Goal: Information Seeking & Learning: Learn about a topic

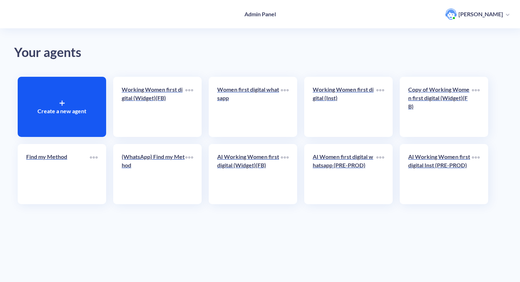
click at [183, 70] on div "Your agents Create a new agent Working Women first digital (Widget)(FB) Women f…" at bounding box center [260, 141] width 520 height 282
click at [180, 88] on p "Working Women first digital (Widget)(FB)" at bounding box center [154, 93] width 64 height 17
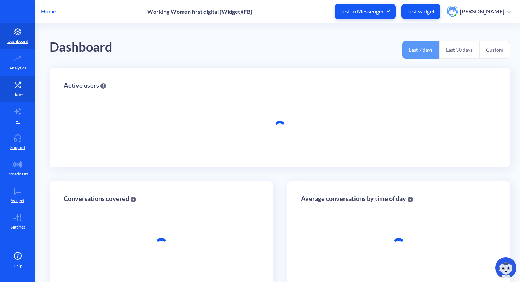
click at [14, 88] on link "Flows" at bounding box center [17, 89] width 35 height 27
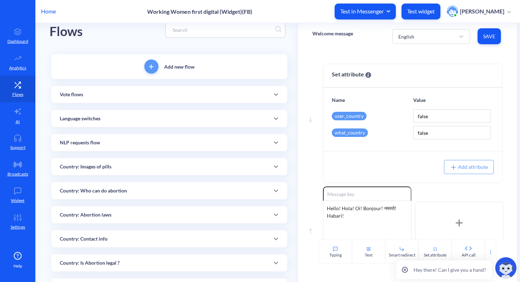
scroll to position [26, 0]
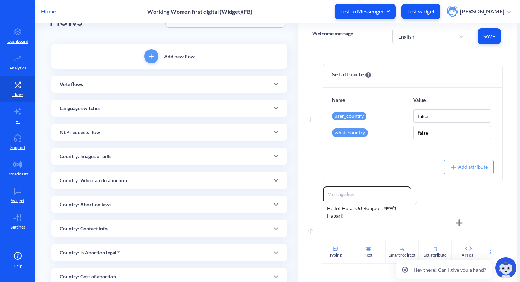
click at [101, 228] on p "Country: Contact info" at bounding box center [84, 228] width 48 height 7
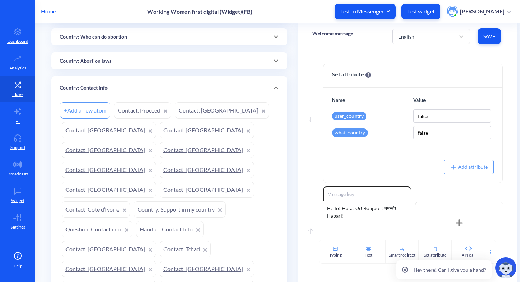
scroll to position [177, 0]
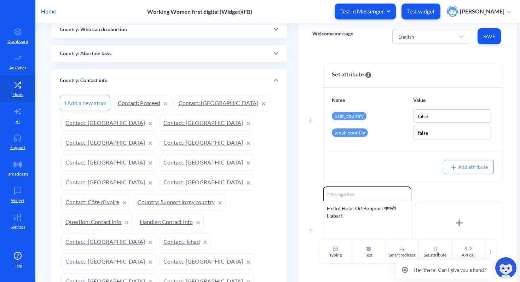
click at [222, 103] on link "Contact: [GEOGRAPHIC_DATA]" at bounding box center [222, 103] width 94 height 16
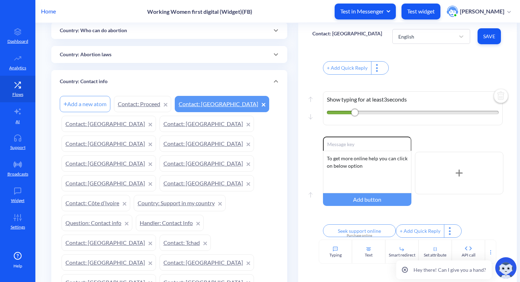
scroll to position [175, 0]
click at [223, 82] on div "Country: Contact info" at bounding box center [169, 81] width 219 height 7
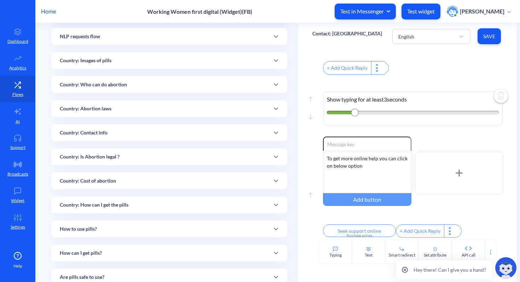
scroll to position [121, 0]
click at [109, 207] on p "Country: How can I get the pills" at bounding box center [94, 205] width 69 height 7
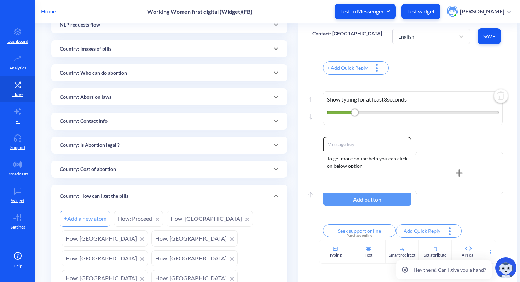
scroll to position [187, 0]
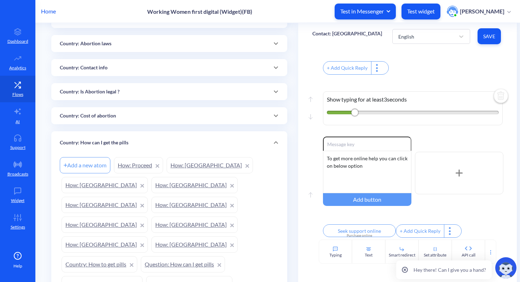
click at [198, 165] on link "How: [GEOGRAPHIC_DATA]" at bounding box center [210, 165] width 86 height 16
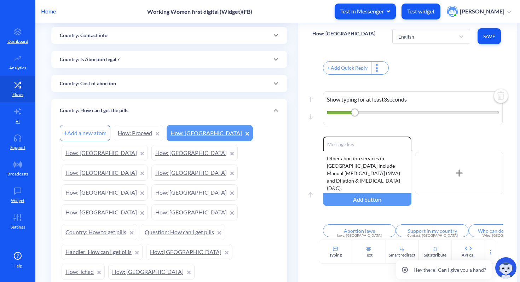
scroll to position [223, 0]
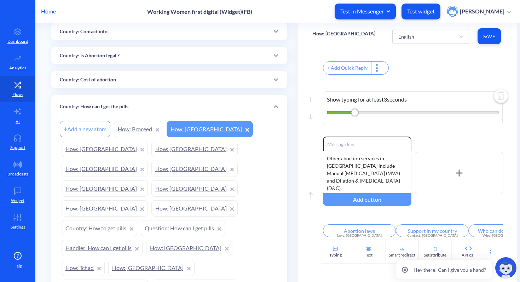
click at [109, 105] on p "Country: How can I get the pills" at bounding box center [94, 106] width 69 height 7
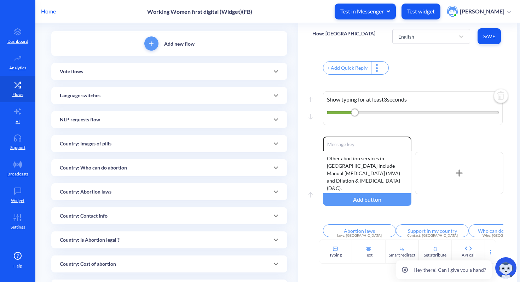
scroll to position [0, 0]
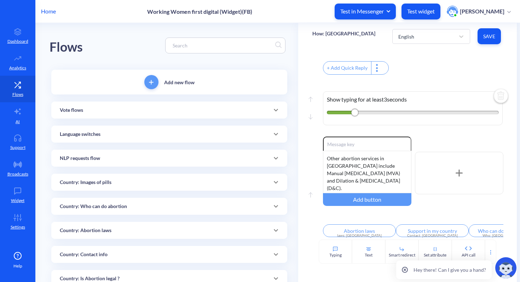
click at [215, 46] on input at bounding box center [222, 45] width 106 height 8
type input "country"
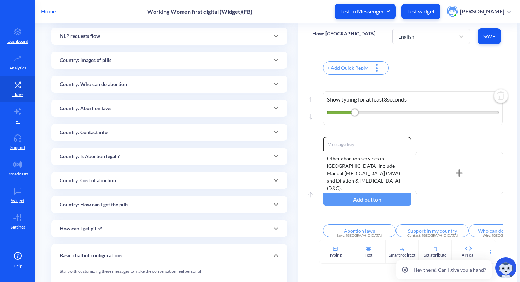
scroll to position [71, 0]
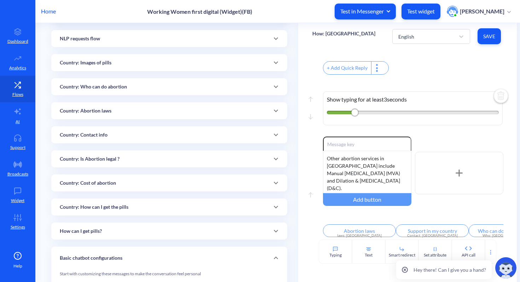
click at [98, 136] on p "Country: Contact info" at bounding box center [84, 134] width 48 height 7
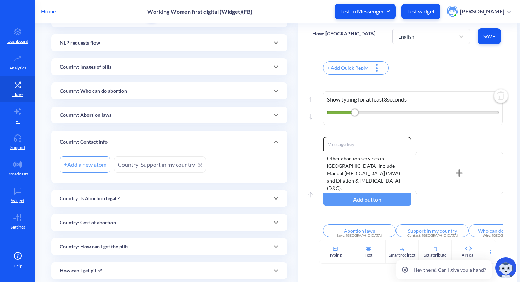
scroll to position [0, 0]
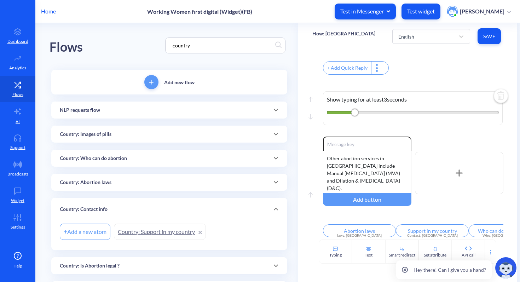
drag, startPoint x: 247, startPoint y: 43, endPoint x: 155, endPoint y: 45, distance: 92.3
click at [155, 45] on div "Flows country" at bounding box center [168, 45] width 239 height 45
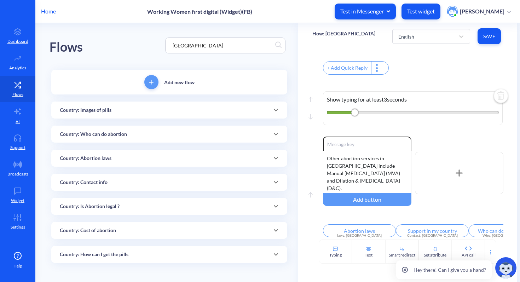
type input "[GEOGRAPHIC_DATA]"
click at [104, 183] on p "Country: Contact info" at bounding box center [84, 182] width 48 height 7
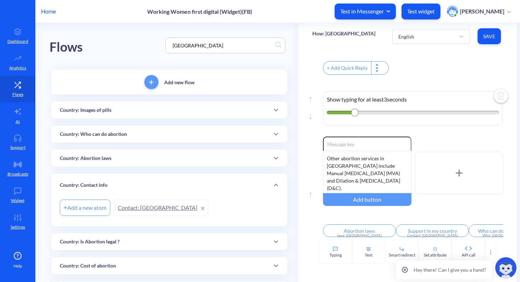
click at [130, 207] on link "Contact: [GEOGRAPHIC_DATA]" at bounding box center [161, 207] width 94 height 16
click at [151, 208] on link "Contact: [GEOGRAPHIC_DATA]" at bounding box center [161, 207] width 94 height 16
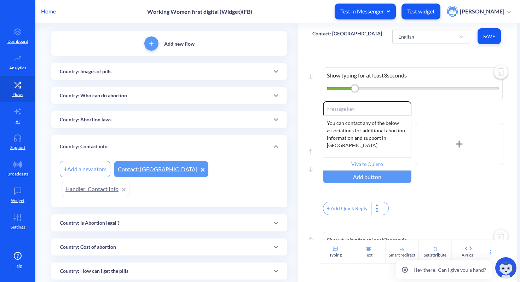
scroll to position [39, 0]
click at [115, 218] on p "Country: Is Abortion legal ?" at bounding box center [90, 221] width 60 height 7
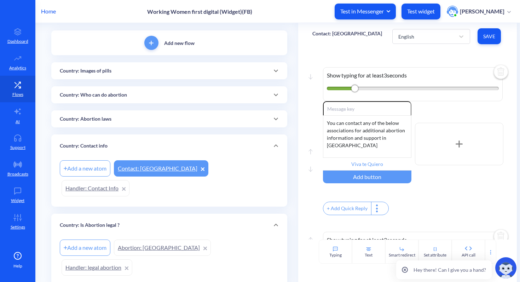
scroll to position [75, 0]
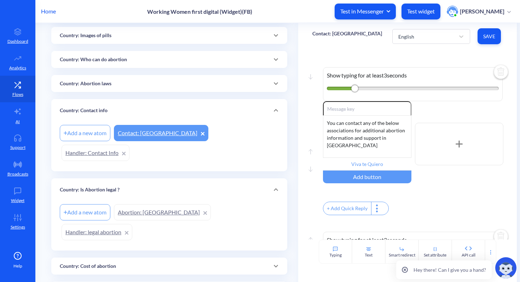
click at [110, 262] on p "Country: Cost of abortion" at bounding box center [88, 265] width 56 height 7
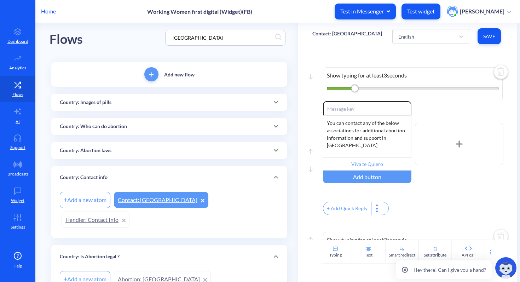
scroll to position [5, 0]
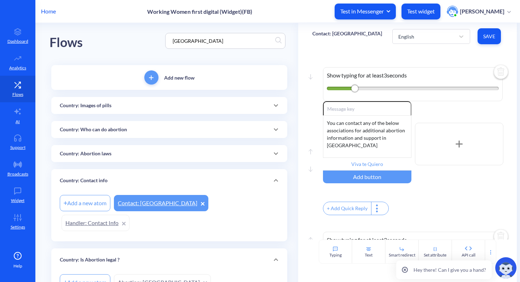
drag, startPoint x: 233, startPoint y: 39, endPoint x: 159, endPoint y: 39, distance: 73.2
click at [159, 39] on div "Flows [GEOGRAPHIC_DATA]" at bounding box center [168, 40] width 239 height 45
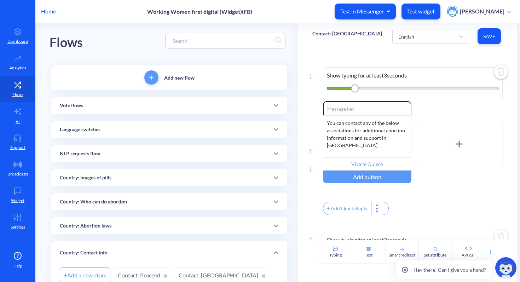
click at [97, 200] on p "Country: Who can do abortion" at bounding box center [93, 201] width 67 height 7
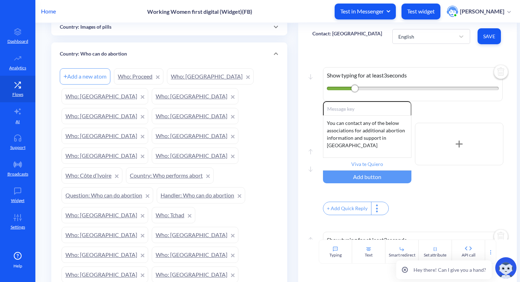
scroll to position [154, 0]
click at [190, 77] on link "Who: [GEOGRAPHIC_DATA]" at bounding box center [210, 77] width 87 height 16
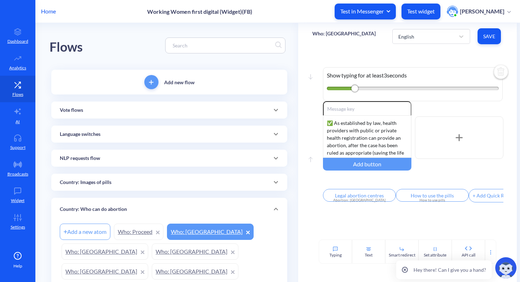
click at [231, 47] on input at bounding box center [222, 45] width 106 height 8
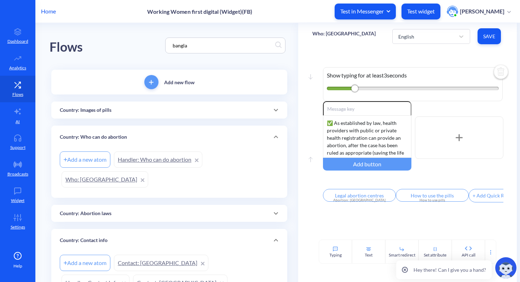
click at [148, 171] on link "Who: [GEOGRAPHIC_DATA]" at bounding box center [105, 179] width 87 height 16
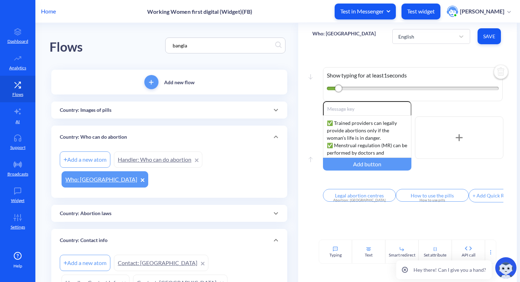
click at [229, 210] on div "Country: Abortion laws" at bounding box center [169, 213] width 219 height 7
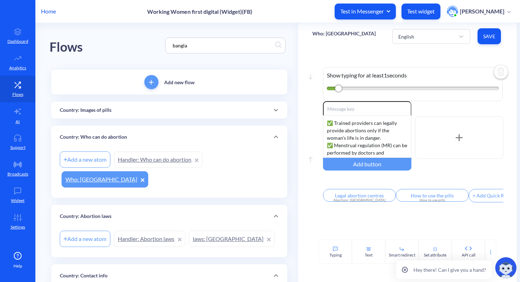
click at [215, 46] on input "bangla" at bounding box center [222, 45] width 106 height 8
click at [214, 46] on input "bangla" at bounding box center [222, 45] width 106 height 8
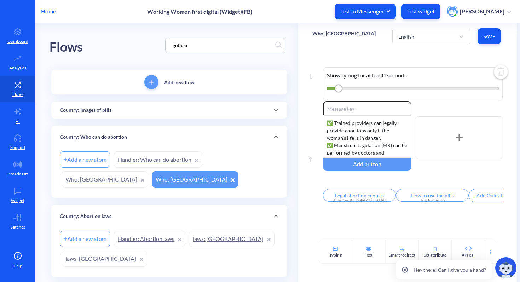
drag, startPoint x: 202, startPoint y: 46, endPoint x: 168, endPoint y: 47, distance: 34.7
click at [169, 47] on input "guinea" at bounding box center [222, 45] width 106 height 8
click at [203, 47] on input "guinea" at bounding box center [222, 45] width 106 height 8
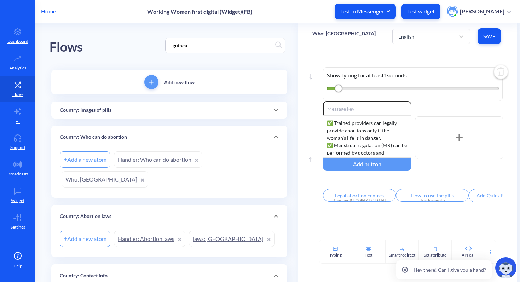
drag, startPoint x: 198, startPoint y: 45, endPoint x: 169, endPoint y: 43, distance: 29.7
click at [169, 43] on input "guinea" at bounding box center [222, 45] width 106 height 8
paste input "[GEOGRAPHIC_DATA]"
drag, startPoint x: 197, startPoint y: 44, endPoint x: 148, endPoint y: 44, distance: 48.1
click at [148, 44] on div "Flows [GEOGRAPHIC_DATA]" at bounding box center [168, 45] width 239 height 45
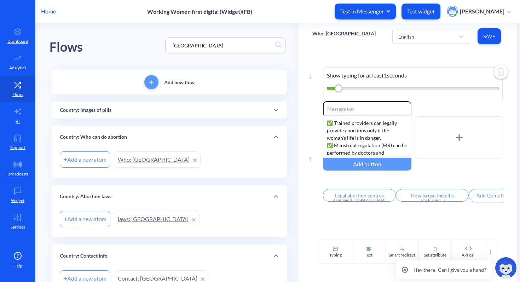
drag, startPoint x: 192, startPoint y: 44, endPoint x: 152, endPoint y: 43, distance: 40.0
click at [152, 43] on div "Flows [GEOGRAPHIC_DATA]" at bounding box center [168, 45] width 239 height 45
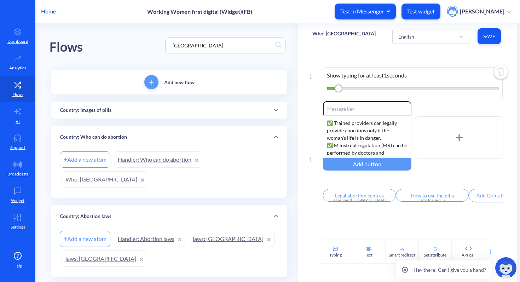
drag, startPoint x: 186, startPoint y: 45, endPoint x: 163, endPoint y: 43, distance: 23.0
click at [163, 43] on div "Flows [GEOGRAPHIC_DATA]" at bounding box center [168, 45] width 239 height 45
drag, startPoint x: 172, startPoint y: 44, endPoint x: 160, endPoint y: 43, distance: 12.4
click at [160, 43] on div "Flows sierra" at bounding box center [168, 45] width 239 height 45
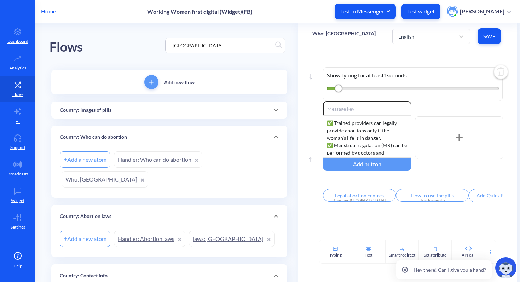
drag, startPoint x: 185, startPoint y: 43, endPoint x: 171, endPoint y: 42, distance: 14.5
click at [171, 42] on input "[GEOGRAPHIC_DATA]" at bounding box center [222, 45] width 106 height 8
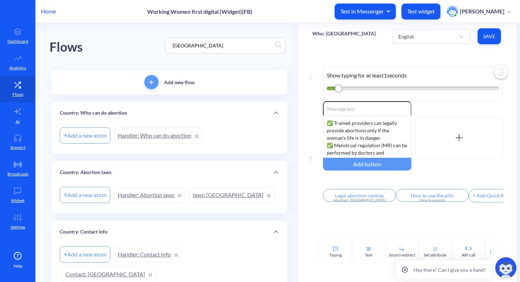
click at [193, 46] on input "[GEOGRAPHIC_DATA]" at bounding box center [222, 45] width 106 height 8
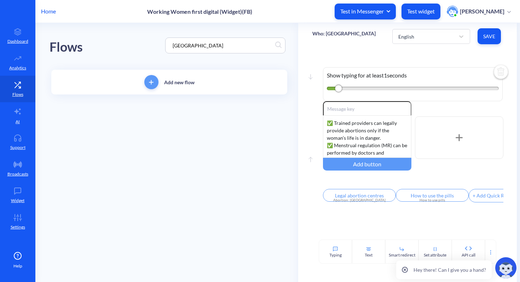
drag, startPoint x: 191, startPoint y: 46, endPoint x: 154, endPoint y: 43, distance: 36.5
click at [153, 43] on div "Flows [GEOGRAPHIC_DATA]" at bounding box center [168, 45] width 239 height 45
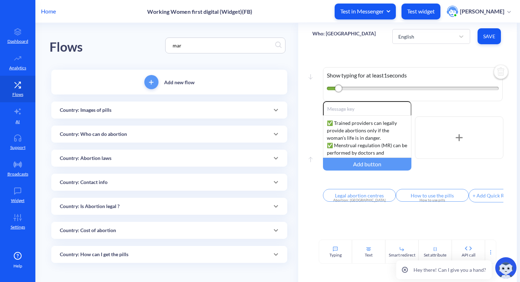
click at [143, 137] on div "Country: Who can do abortion" at bounding box center [169, 133] width 219 height 7
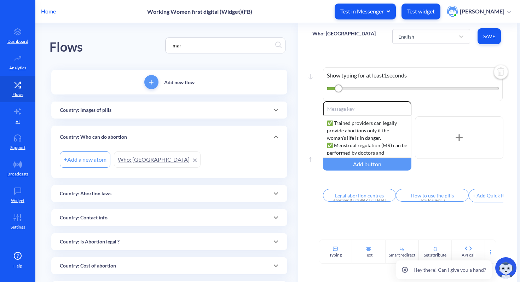
drag, startPoint x: 210, startPoint y: 46, endPoint x: 157, endPoint y: 39, distance: 53.4
click at [157, 39] on div "Flows mar" at bounding box center [168, 45] width 239 height 45
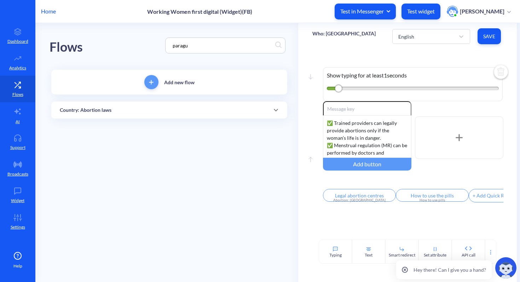
click at [178, 111] on div "Country: Abortion laws" at bounding box center [169, 109] width 219 height 7
drag, startPoint x: 203, startPoint y: 46, endPoint x: 148, endPoint y: 45, distance: 54.4
click at [148, 45] on div "Flows paragu" at bounding box center [168, 45] width 239 height 45
drag, startPoint x: 196, startPoint y: 44, endPoint x: 138, endPoint y: 39, distance: 58.9
click at [138, 39] on div "Flows [GEOGRAPHIC_DATA]" at bounding box center [168, 45] width 239 height 45
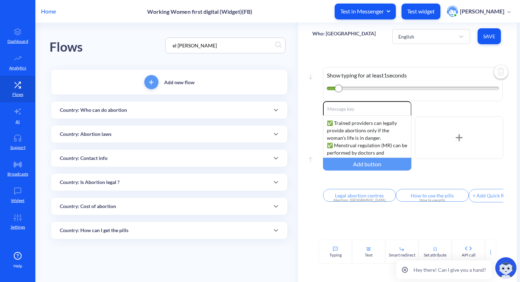
click at [137, 111] on div "Country: Who can do abortion" at bounding box center [169, 109] width 219 height 7
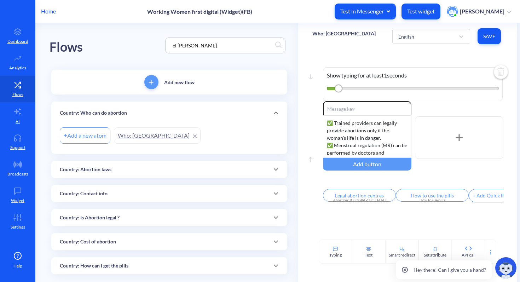
drag, startPoint x: 192, startPoint y: 46, endPoint x: 154, endPoint y: 47, distance: 37.5
click at [154, 47] on div "Flows el [PERSON_NAME]" at bounding box center [168, 45] width 239 height 45
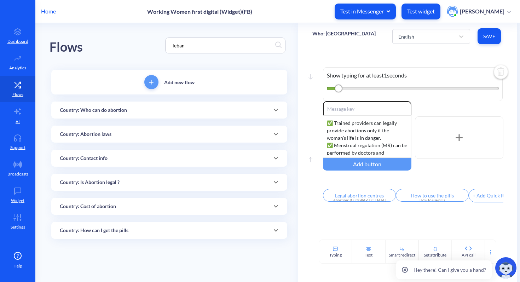
drag, startPoint x: 197, startPoint y: 46, endPoint x: 153, endPoint y: 43, distance: 44.6
click at [153, 43] on div "Flows leban" at bounding box center [168, 45] width 239 height 45
click at [153, 135] on div "Country: Who can do abortion" at bounding box center [169, 133] width 219 height 7
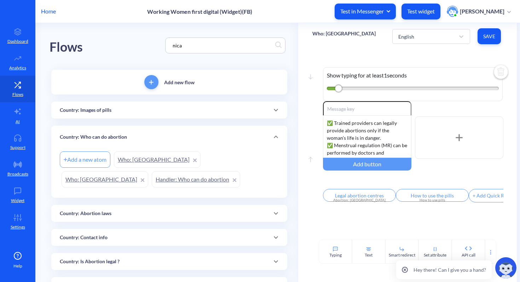
drag, startPoint x: 204, startPoint y: 47, endPoint x: 173, endPoint y: 43, distance: 30.7
click at [173, 43] on input "nica" at bounding box center [222, 45] width 106 height 8
click at [183, 48] on input "nica" at bounding box center [222, 45] width 106 height 8
drag, startPoint x: 186, startPoint y: 45, endPoint x: 148, endPoint y: 45, distance: 37.5
click at [148, 45] on div "Flows nica" at bounding box center [168, 45] width 239 height 45
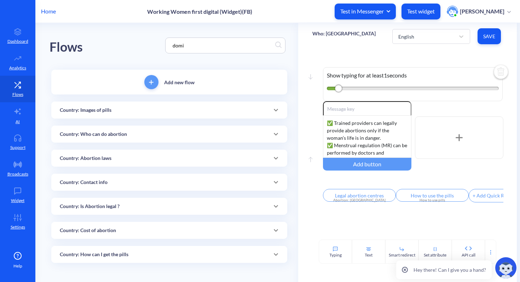
click at [121, 132] on p "Country: Who can do abortion" at bounding box center [93, 133] width 67 height 7
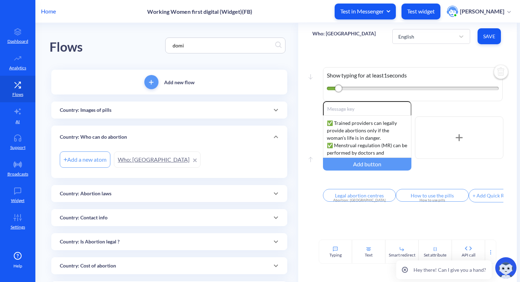
drag, startPoint x: 184, startPoint y: 46, endPoint x: 152, endPoint y: 43, distance: 31.5
click at [152, 43] on div "Flows domi" at bounding box center [168, 45] width 239 height 45
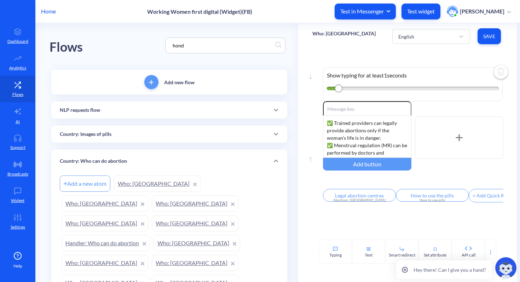
click at [175, 49] on input "hond" at bounding box center [222, 45] width 106 height 8
click at [175, 48] on input "hond" at bounding box center [222, 45] width 106 height 8
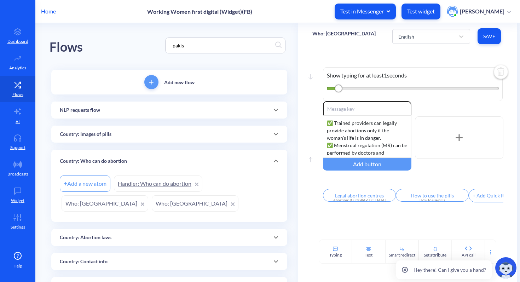
drag, startPoint x: 199, startPoint y: 45, endPoint x: 140, endPoint y: 45, distance: 58.7
click at [140, 45] on div "Flows pakis" at bounding box center [168, 45] width 239 height 45
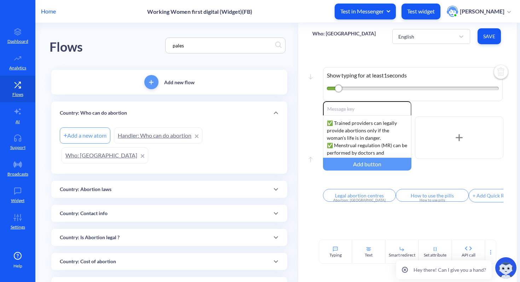
drag, startPoint x: 192, startPoint y: 44, endPoint x: 140, endPoint y: 42, distance: 52.7
click at [140, 42] on div "Flows pales" at bounding box center [168, 45] width 239 height 45
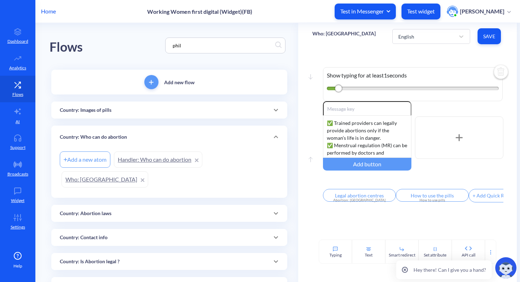
drag, startPoint x: 181, startPoint y: 46, endPoint x: 164, endPoint y: 45, distance: 16.6
click at [165, 45] on div "phil" at bounding box center [225, 45] width 120 height 16
drag, startPoint x: 199, startPoint y: 46, endPoint x: 150, endPoint y: 42, distance: 49.6
click at [150, 42] on div "Flows [GEOGRAPHIC_DATA]" at bounding box center [168, 45] width 239 height 45
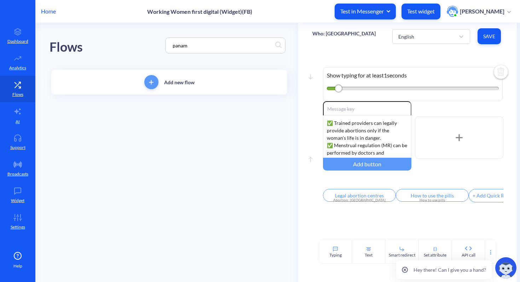
drag, startPoint x: 194, startPoint y: 47, endPoint x: 164, endPoint y: 46, distance: 30.4
click at [164, 46] on div "Flows panam" at bounding box center [168, 45] width 239 height 45
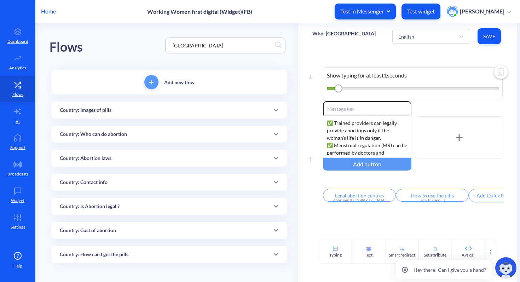
click at [150, 134] on div "Country: Who can do abortion" at bounding box center [169, 133] width 219 height 7
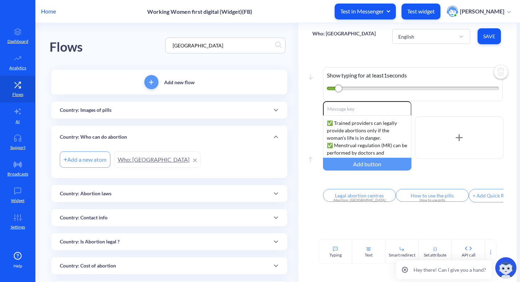
click at [134, 155] on link "Who: [GEOGRAPHIC_DATA]" at bounding box center [157, 159] width 87 height 16
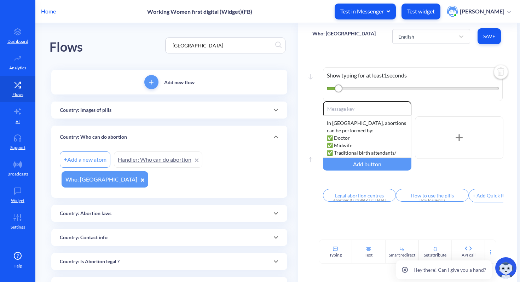
drag, startPoint x: 214, startPoint y: 41, endPoint x: 141, endPoint y: 39, distance: 72.5
click at [141, 39] on div "Flows [GEOGRAPHIC_DATA]" at bounding box center [168, 45] width 239 height 45
drag, startPoint x: 209, startPoint y: 48, endPoint x: 172, endPoint y: 43, distance: 37.1
click at [172, 43] on input "[GEOGRAPHIC_DATA]" at bounding box center [222, 45] width 106 height 8
type input "i"
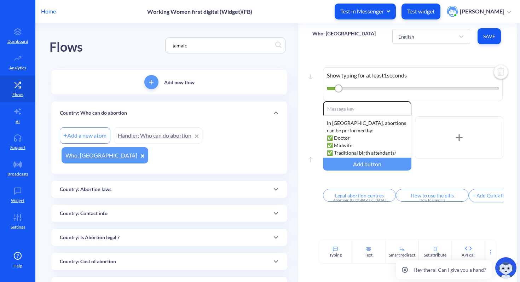
click at [121, 186] on div "Country: Abortion laws" at bounding box center [169, 189] width 219 height 7
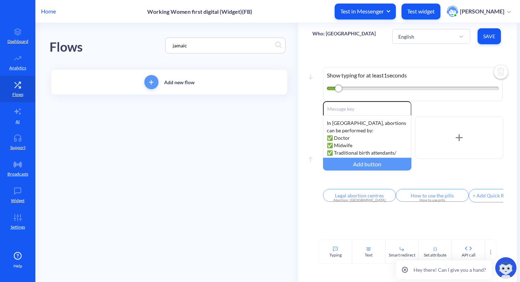
drag, startPoint x: 192, startPoint y: 43, endPoint x: 152, endPoint y: 42, distance: 39.6
click at [152, 42] on div "Flows jamaic" at bounding box center [168, 45] width 239 height 45
drag, startPoint x: 188, startPoint y: 46, endPoint x: 157, endPoint y: 43, distance: 31.3
click at [157, 43] on div "Flows afghani" at bounding box center [168, 45] width 239 height 45
drag, startPoint x: 194, startPoint y: 43, endPoint x: 141, endPoint y: 44, distance: 53.0
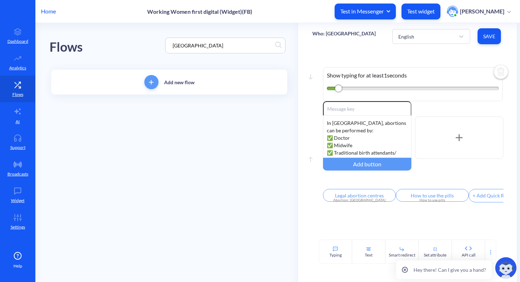
click at [141, 44] on div "Flows [GEOGRAPHIC_DATA]" at bounding box center [168, 45] width 239 height 45
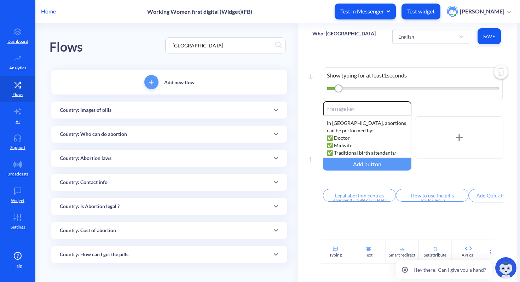
click at [126, 133] on p "Country: Who can do abortion" at bounding box center [93, 133] width 67 height 7
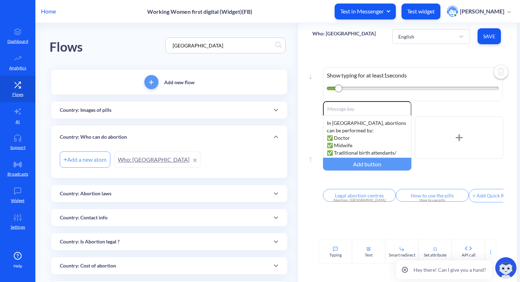
drag, startPoint x: 182, startPoint y: 46, endPoint x: 141, endPoint y: 44, distance: 41.0
click at [141, 44] on div "Flows [GEOGRAPHIC_DATA]" at bounding box center [168, 45] width 239 height 45
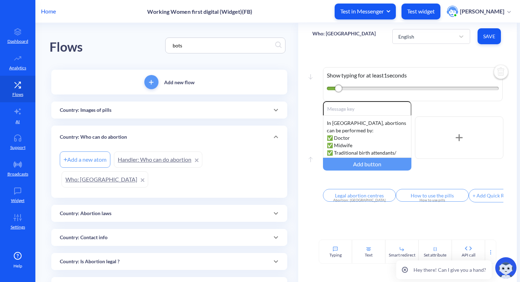
drag, startPoint x: 189, startPoint y: 43, endPoint x: 165, endPoint y: 43, distance: 23.7
click at [165, 43] on div "bots" at bounding box center [225, 45] width 120 height 16
drag, startPoint x: 201, startPoint y: 46, endPoint x: 161, endPoint y: 47, distance: 39.6
click at [161, 47] on div "Flows [PERSON_NAME]" at bounding box center [168, 45] width 239 height 45
drag, startPoint x: 186, startPoint y: 46, endPoint x: 139, endPoint y: 42, distance: 47.1
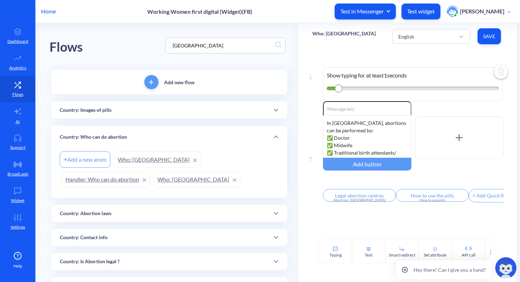
click at [139, 42] on div "Flows [GEOGRAPHIC_DATA]" at bounding box center [168, 45] width 239 height 45
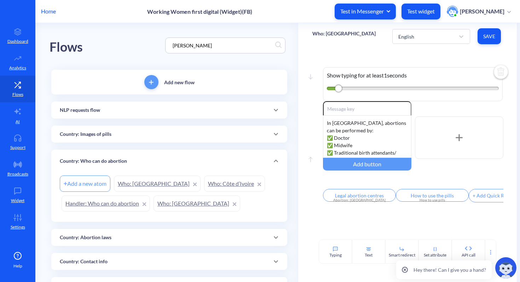
drag, startPoint x: 158, startPoint y: 47, endPoint x: 154, endPoint y: 46, distance: 4.6
click at [154, 47] on div "Flows [PERSON_NAME]" at bounding box center [168, 45] width 239 height 45
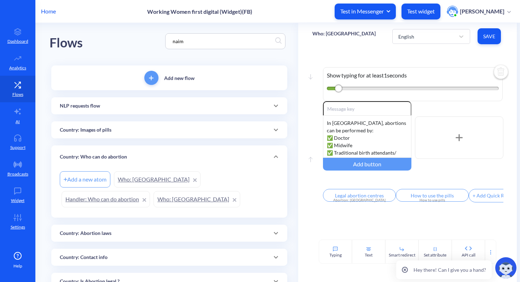
scroll to position [14, 0]
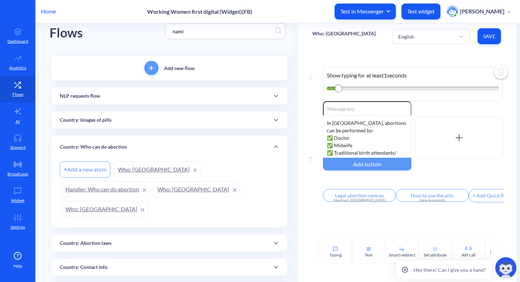
drag, startPoint x: 183, startPoint y: 31, endPoint x: 156, endPoint y: 30, distance: 26.9
click at [156, 30] on div "Flows nami" at bounding box center [168, 31] width 239 height 45
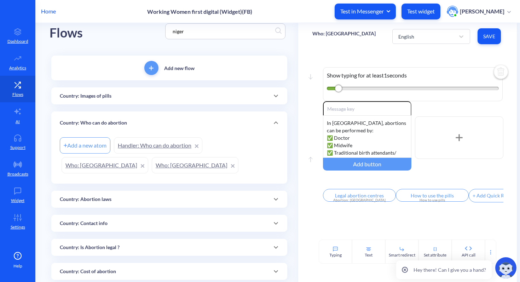
drag, startPoint x: 192, startPoint y: 33, endPoint x: 151, endPoint y: 30, distance: 41.5
click at [151, 30] on div "Flows niger" at bounding box center [168, 31] width 239 height 45
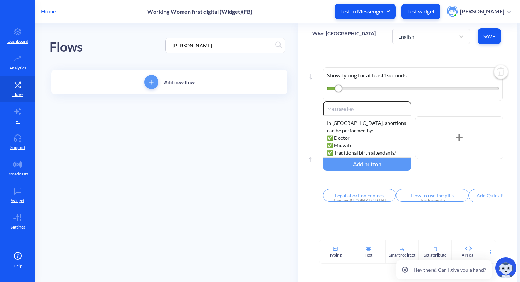
scroll to position [0, 0]
drag, startPoint x: 191, startPoint y: 43, endPoint x: 163, endPoint y: 46, distance: 28.4
click at [163, 46] on div "Flows [PERSON_NAME]" at bounding box center [168, 45] width 239 height 45
drag, startPoint x: 202, startPoint y: 48, endPoint x: 170, endPoint y: 45, distance: 31.6
click at [170, 45] on input "canad" at bounding box center [222, 45] width 106 height 8
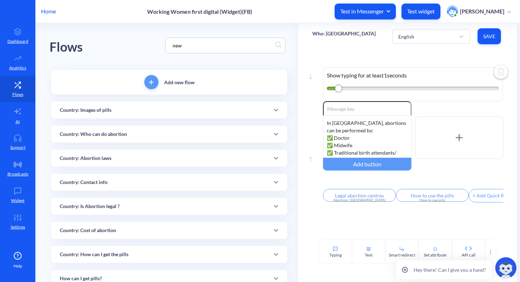
click at [150, 136] on div "Country: Who can do abortion" at bounding box center [169, 133] width 219 height 7
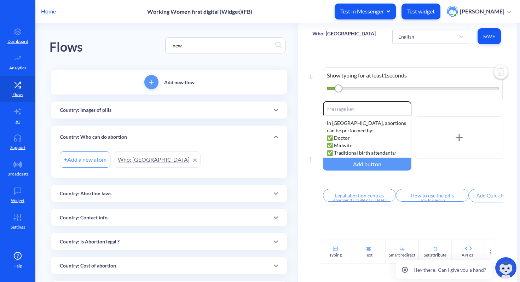
drag, startPoint x: 203, startPoint y: 45, endPoint x: 142, endPoint y: 44, distance: 60.5
click at [142, 44] on div "Flows new" at bounding box center [168, 45] width 239 height 45
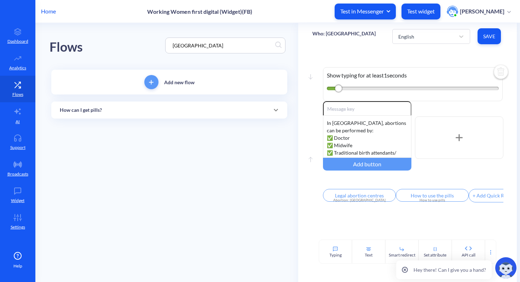
click at [160, 112] on div "How can I get pills?" at bounding box center [169, 109] width 219 height 7
drag, startPoint x: 190, startPoint y: 48, endPoint x: 166, endPoint y: 40, distance: 24.8
click at [166, 40] on div "[GEOGRAPHIC_DATA]" at bounding box center [225, 45] width 120 height 16
drag, startPoint x: 189, startPoint y: 45, endPoint x: 157, endPoint y: 39, distance: 33.0
click at [157, 39] on div "Flows china" at bounding box center [168, 45] width 239 height 45
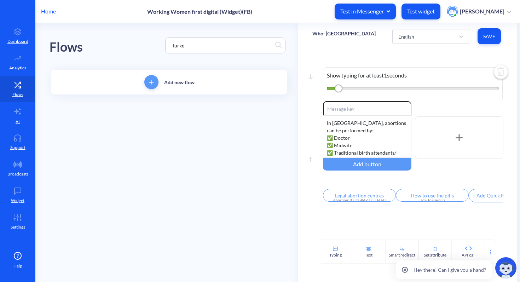
drag, startPoint x: 186, startPoint y: 47, endPoint x: 152, endPoint y: 47, distance: 34.3
click at [152, 47] on div "Flows turke" at bounding box center [168, 45] width 239 height 45
type input "rwand"
